Goal: Transaction & Acquisition: Purchase product/service

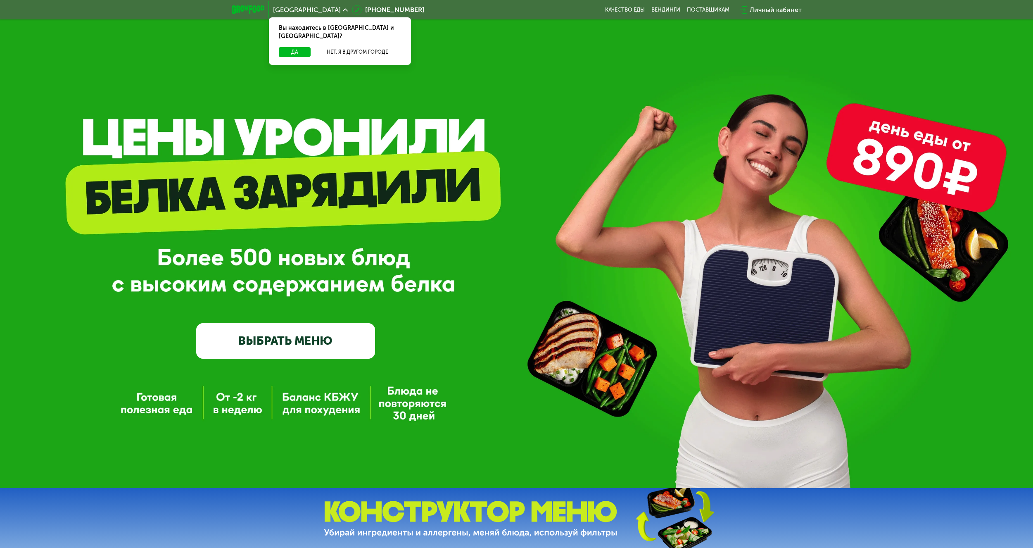
click at [259, 346] on link "ВЫБРАТЬ МЕНЮ" at bounding box center [285, 341] width 178 height 36
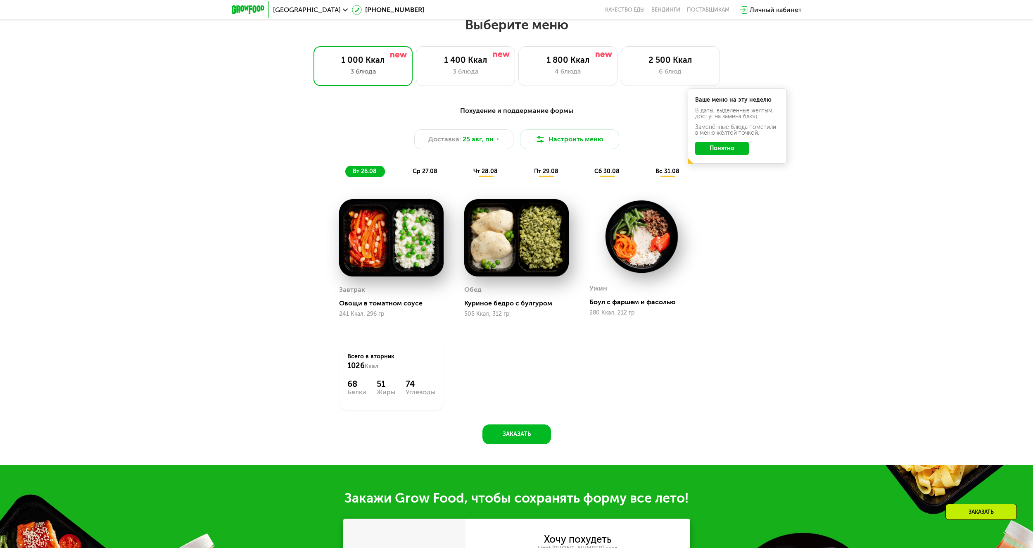
scroll to position [521, 0]
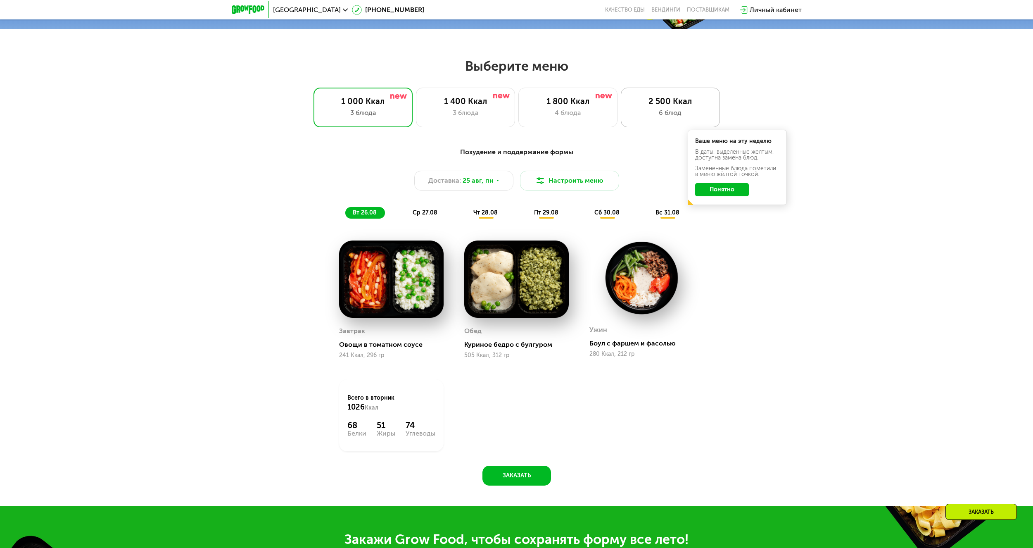
click at [660, 115] on div "6 блюд" at bounding box center [670, 113] width 82 height 10
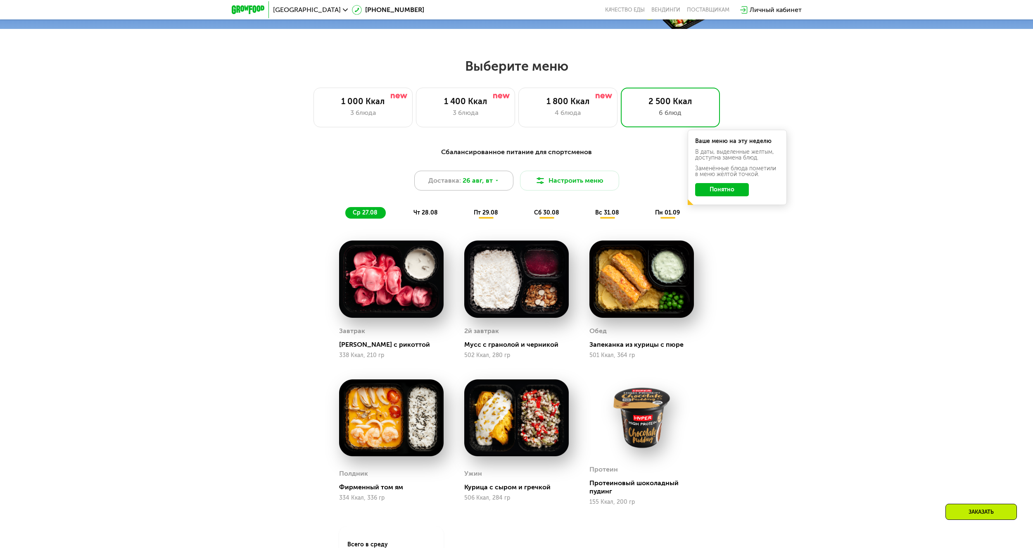
click at [480, 185] on span "26 авг, вт" at bounding box center [478, 181] width 30 height 10
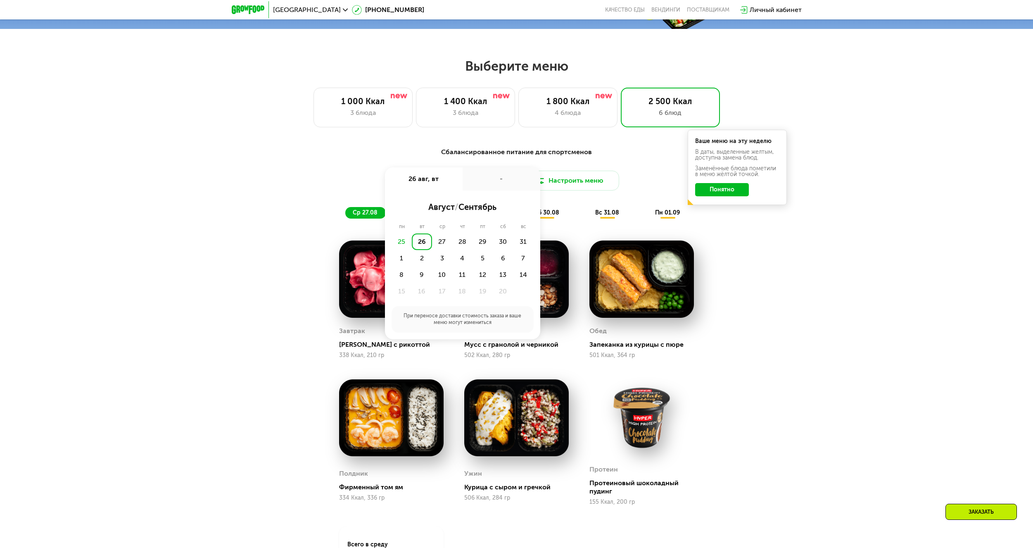
click at [484, 149] on div "Сбалансированное питание для спортсменов Доставка: [DATE] авг, вт - август / се…" at bounding box center [516, 182] width 499 height 81
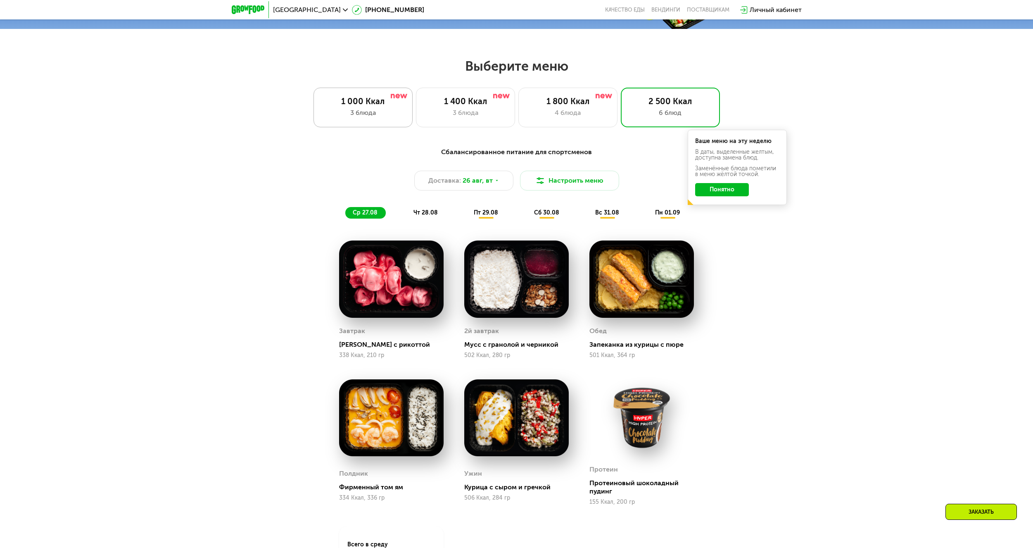
click at [416, 122] on div "1 000 Ккал 3 блюда" at bounding box center [465, 108] width 99 height 40
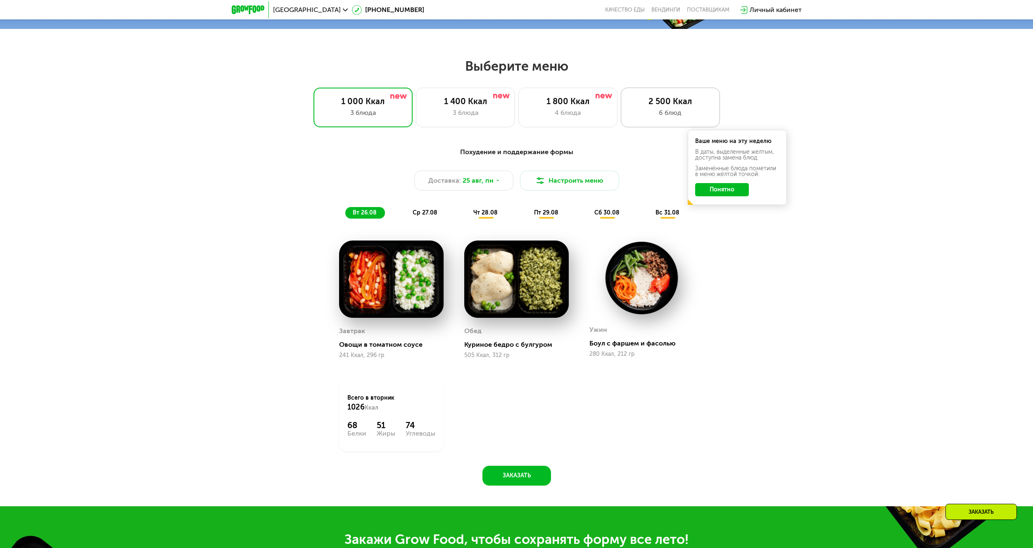
click at [659, 106] on div "2 500 Ккал" at bounding box center [670, 101] width 82 height 10
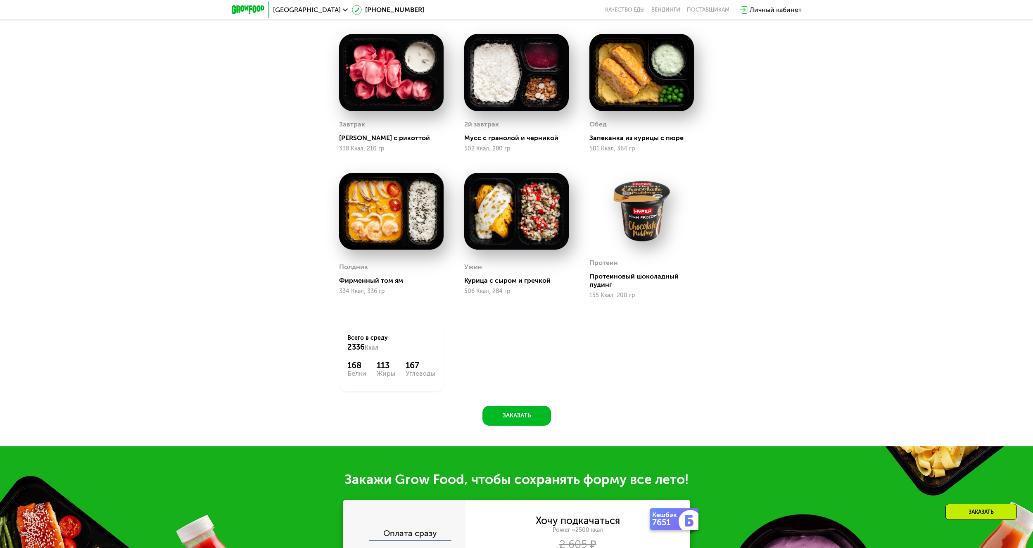
scroll to position [480, 0]
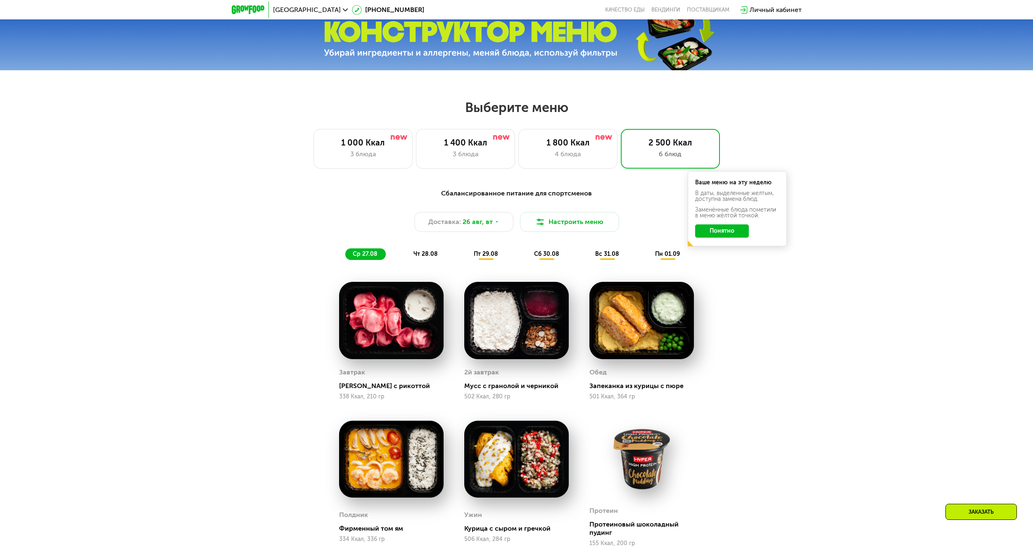
click at [420, 257] on span "чт 28.08" at bounding box center [425, 253] width 24 height 7
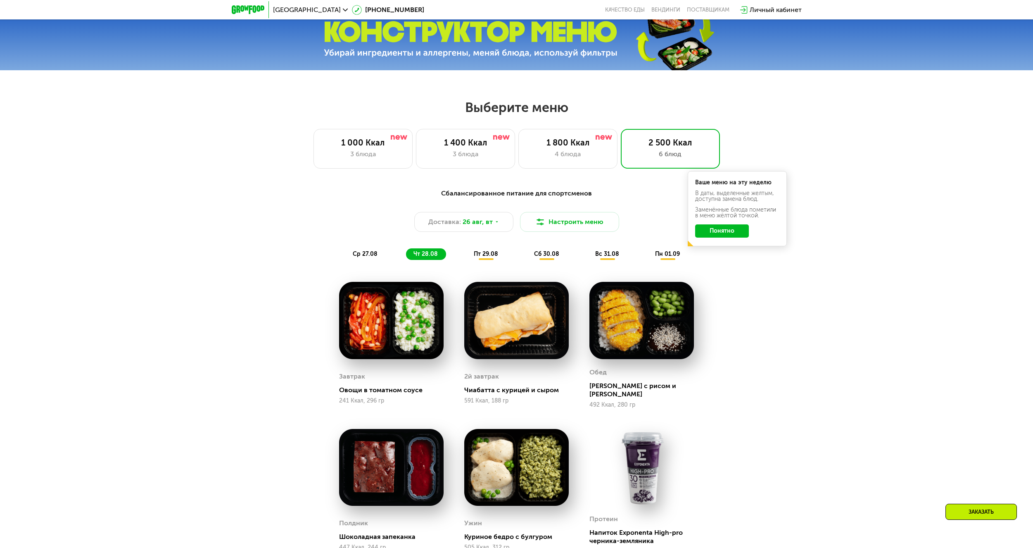
click at [406, 259] on div "ср 27.08" at bounding box center [426, 254] width 40 height 12
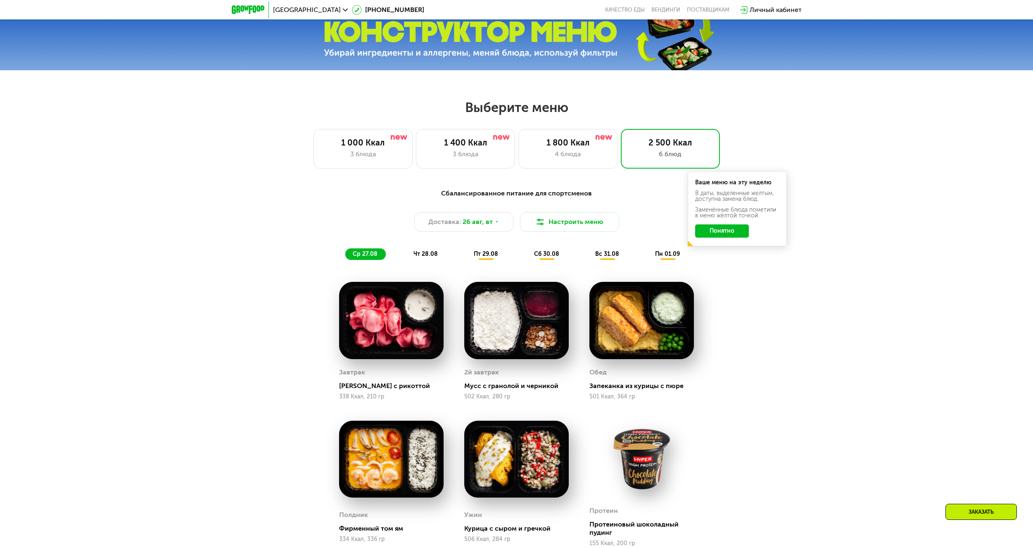
click at [420, 257] on span "чт 28.08" at bounding box center [425, 253] width 24 height 7
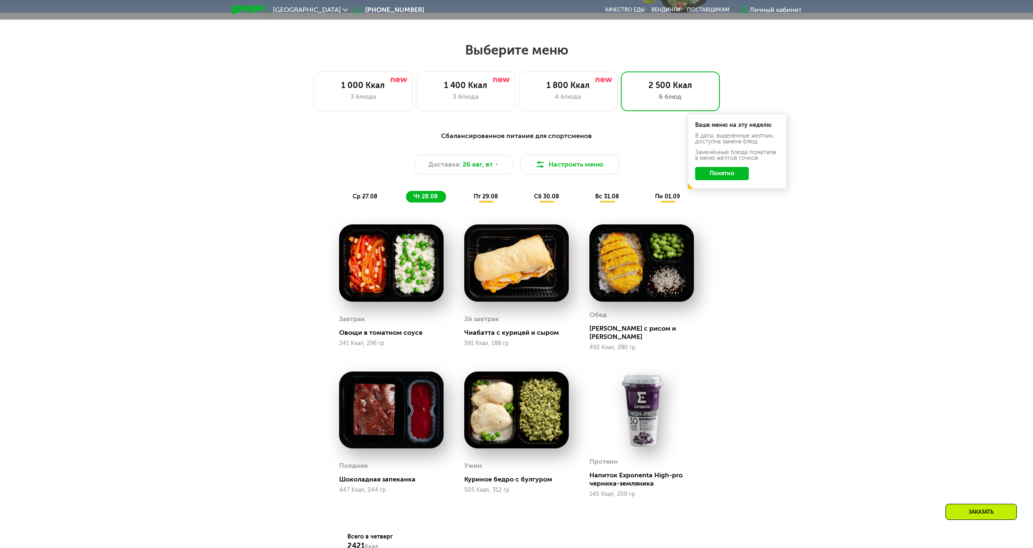
scroll to position [578, 0]
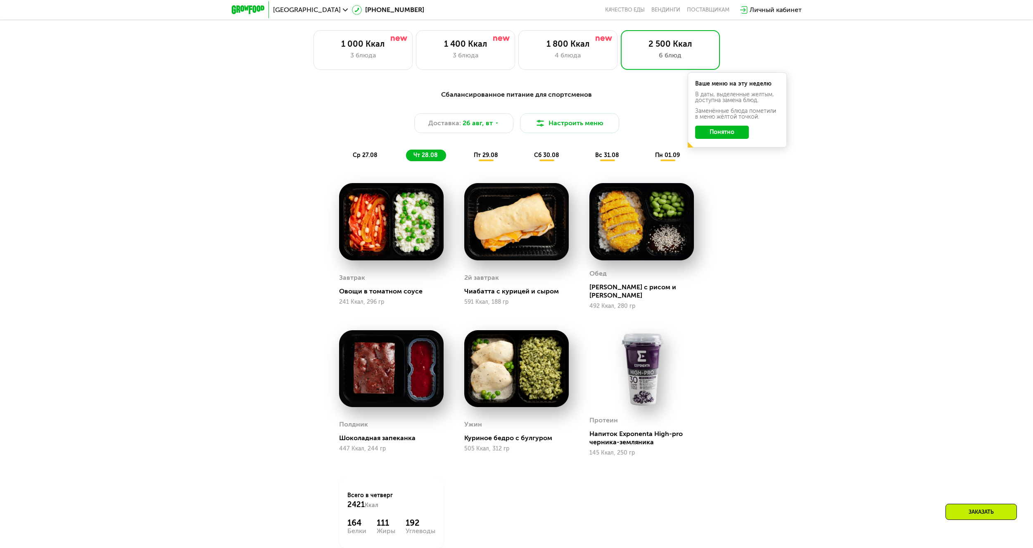
click at [727, 132] on button "Понятно" at bounding box center [722, 132] width 54 height 13
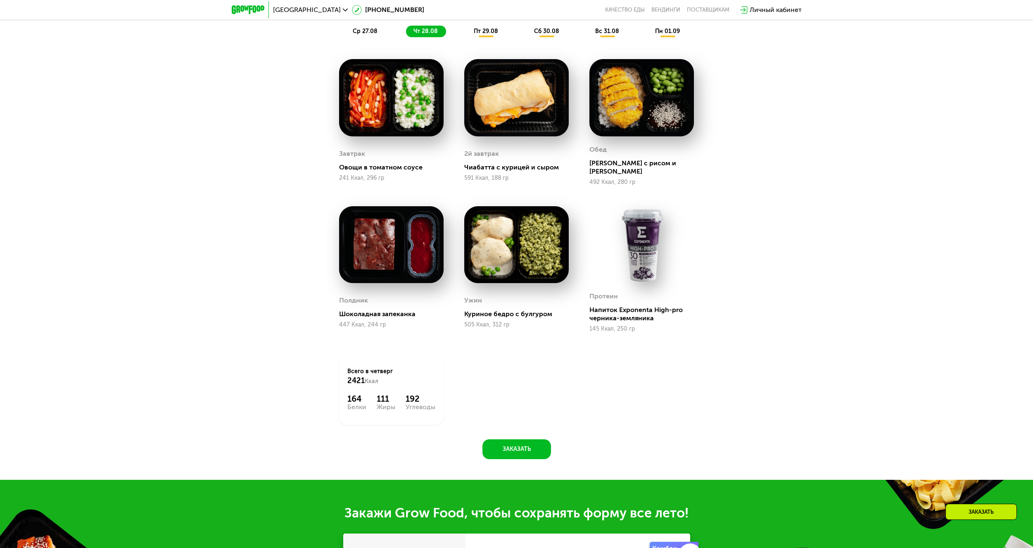
scroll to position [496, 0]
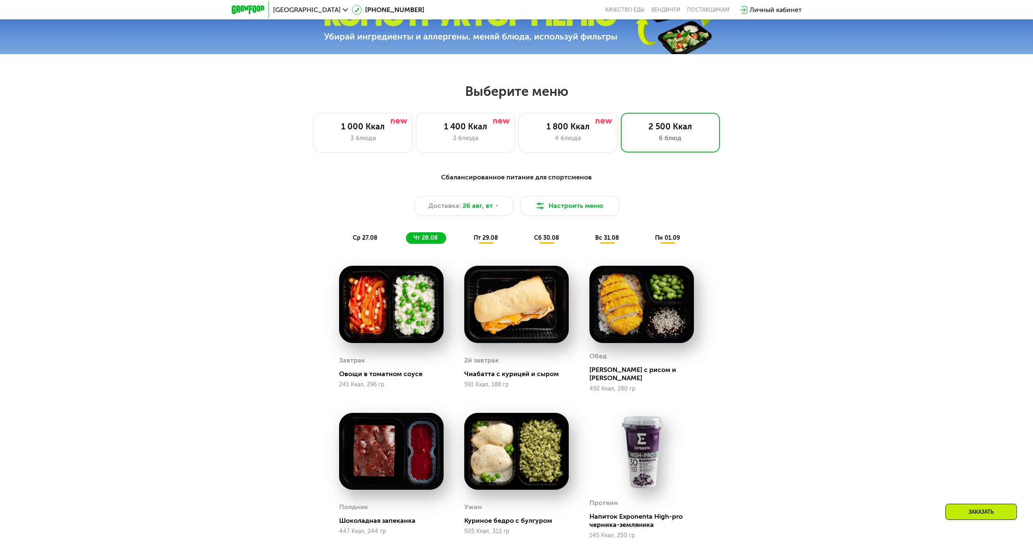
click at [480, 248] on div "Сбалансированное питание для спортсменов Доставка: [DATE] [GEOGRAPHIC_DATA] мен…" at bounding box center [516, 207] width 499 height 81
click at [395, 233] on div "Сбалансированное питание для спортсменов Доставка: [DATE] [GEOGRAPHIC_DATA] мен…" at bounding box center [516, 207] width 489 height 71
click at [406, 237] on div "ср 27.08" at bounding box center [426, 238] width 40 height 12
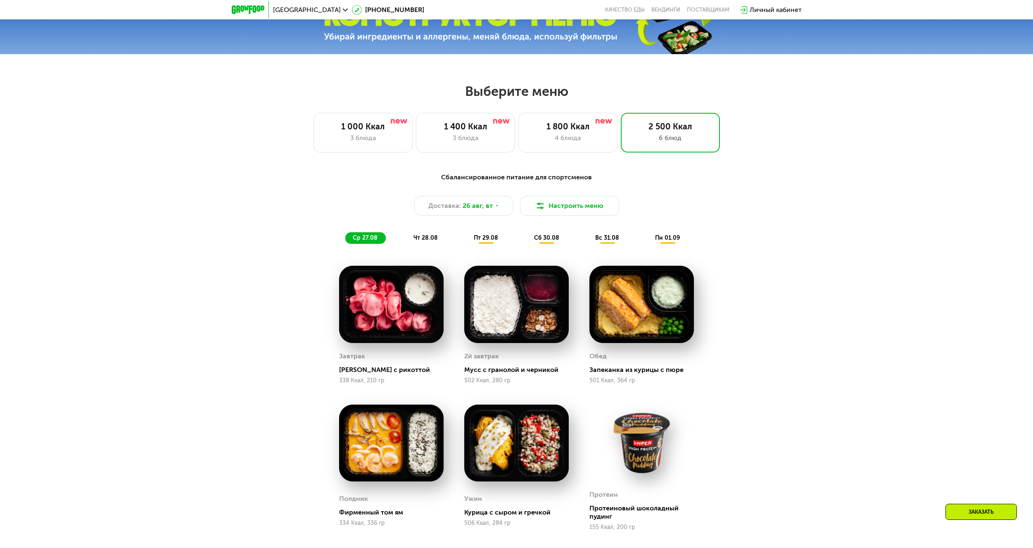
click at [486, 241] on span "пт 29.08" at bounding box center [486, 237] width 24 height 7
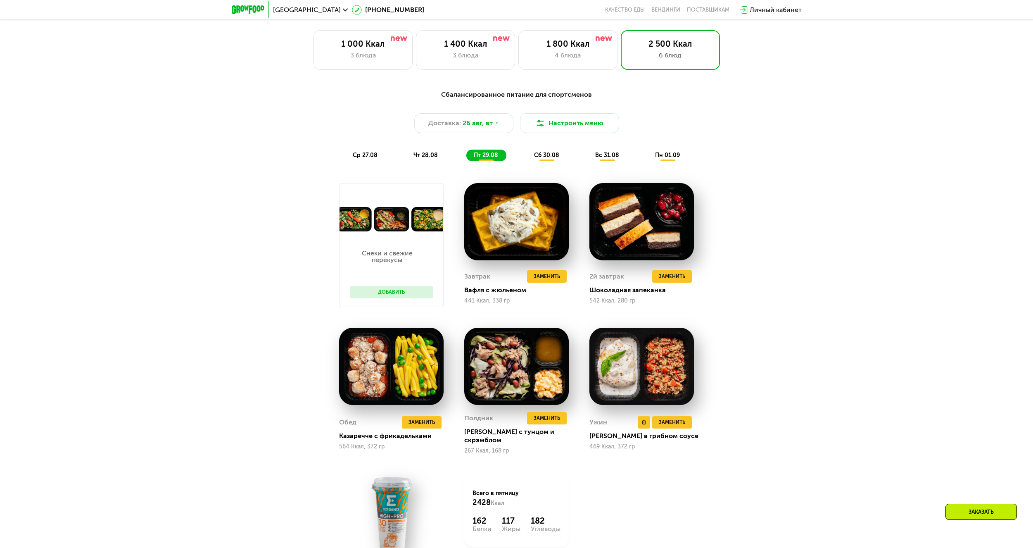
scroll to position [661, 0]
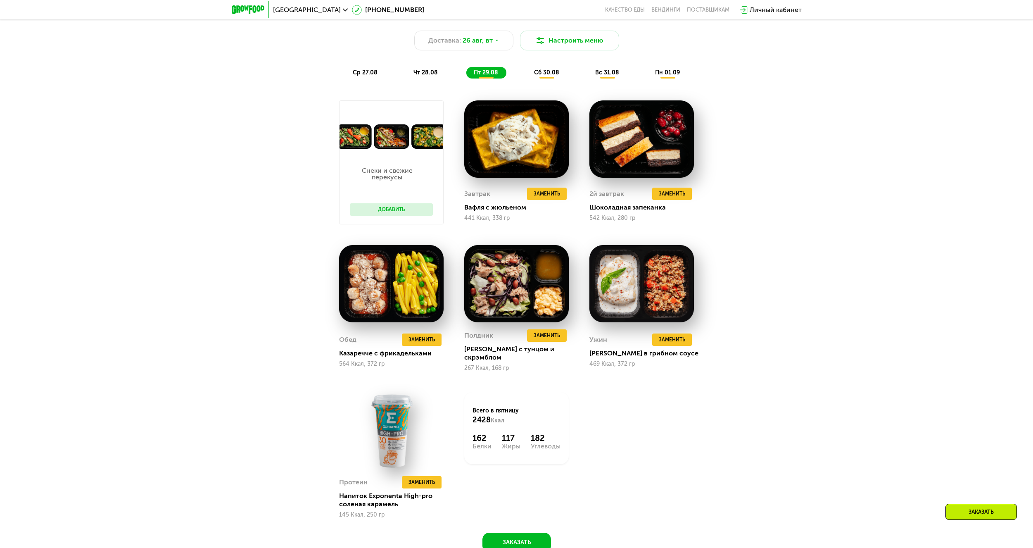
click at [401, 213] on button "Добавить" at bounding box center [391, 209] width 83 height 12
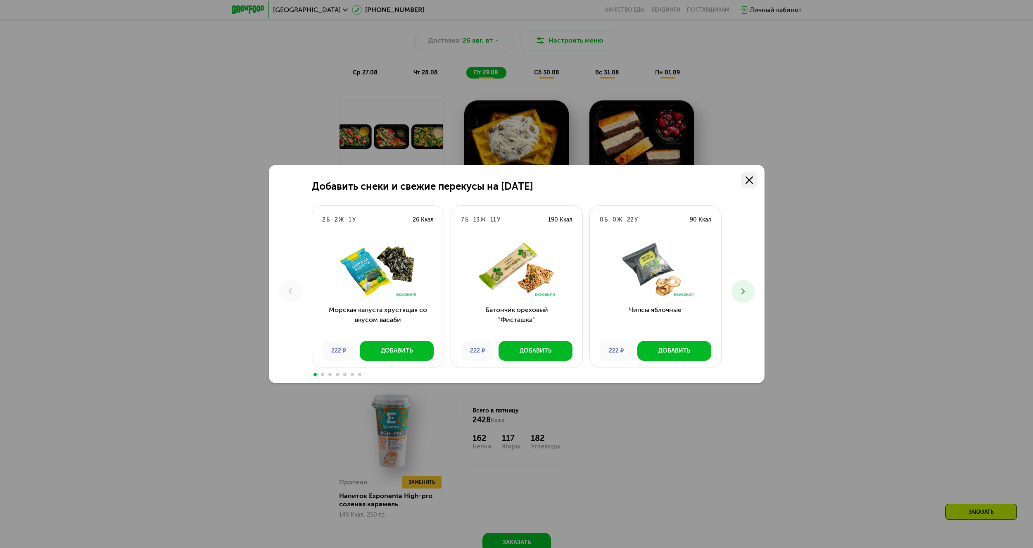
click at [753, 182] on icon at bounding box center [749, 179] width 7 height 7
